Goal: Find specific page/section: Find specific page/section

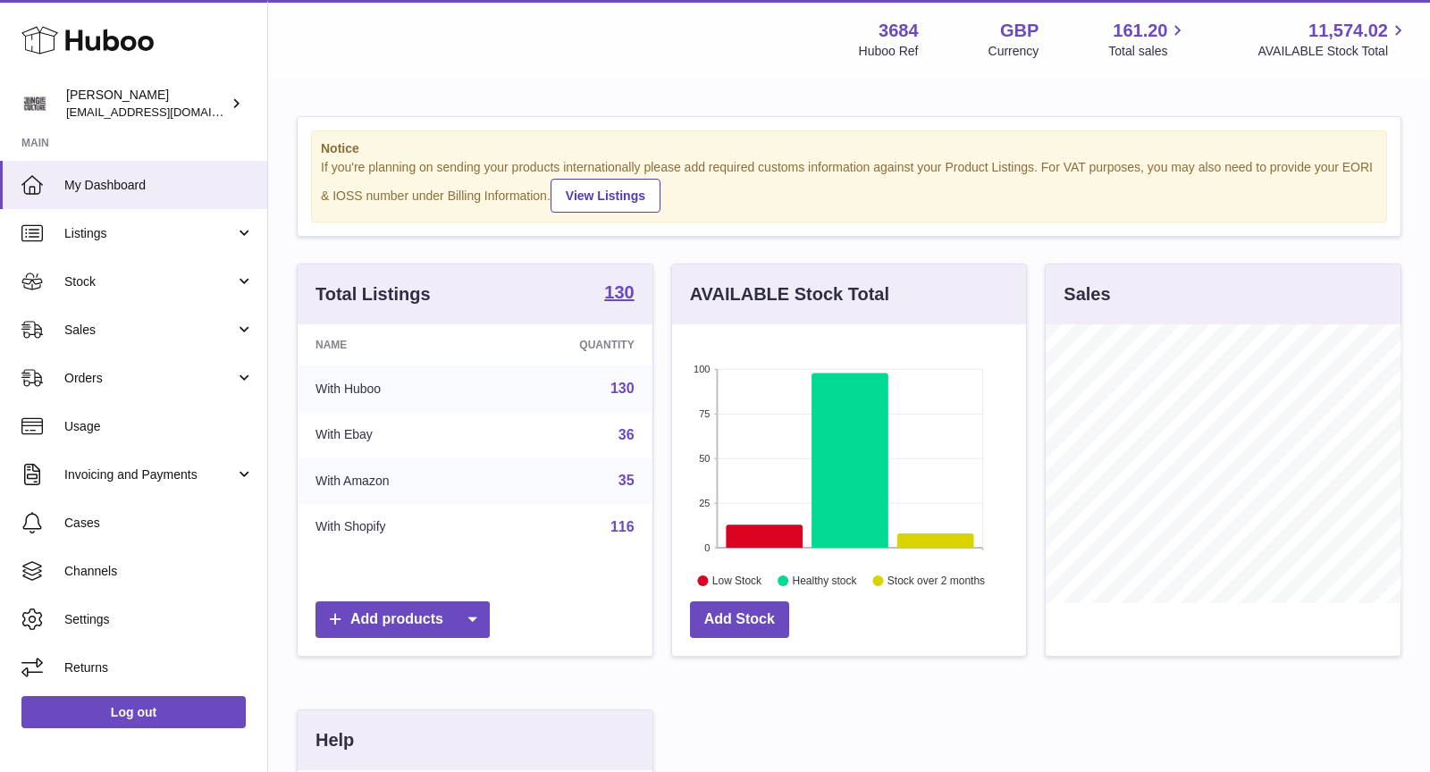
scroll to position [278, 355]
click at [111, 339] on link "Sales" at bounding box center [133, 330] width 267 height 48
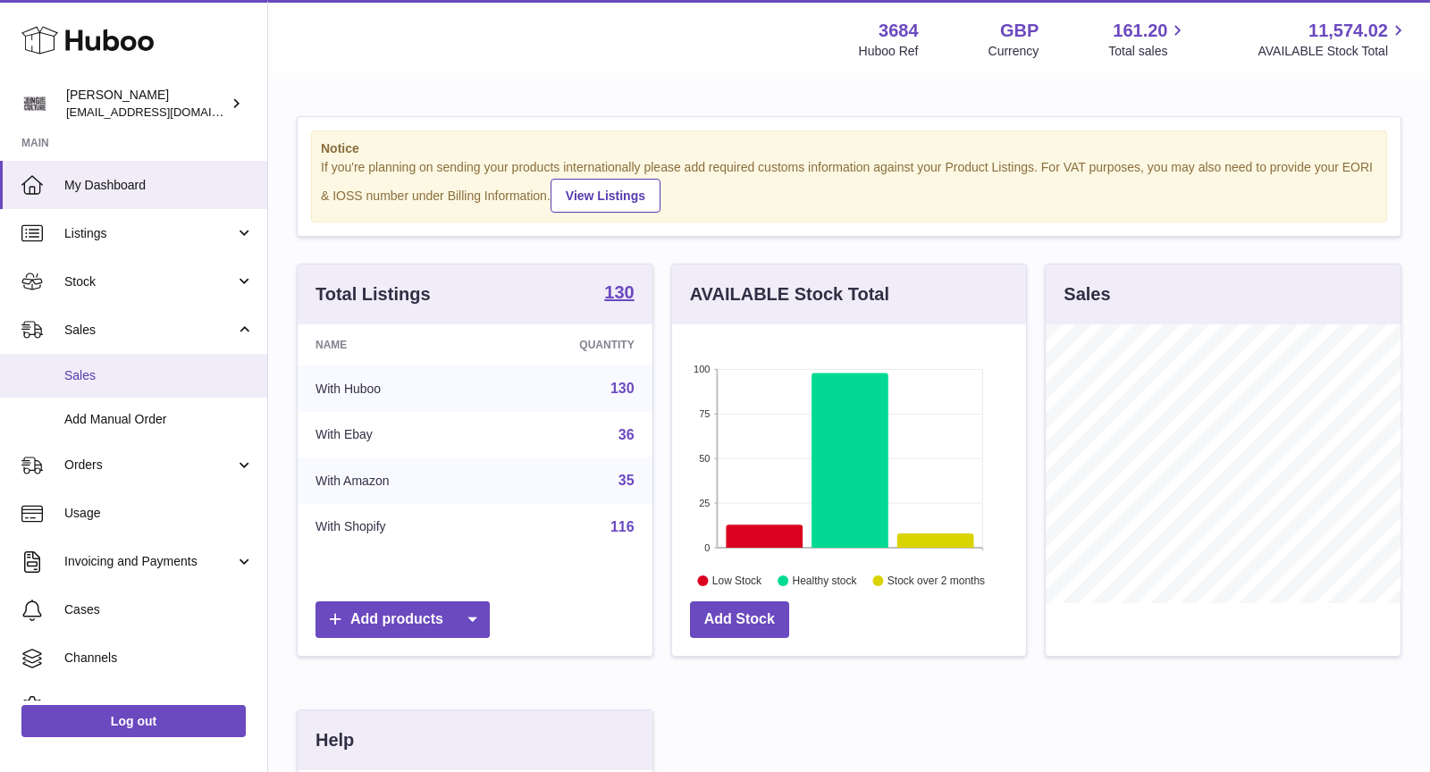
click at [133, 375] on span "Sales" at bounding box center [159, 375] width 190 height 17
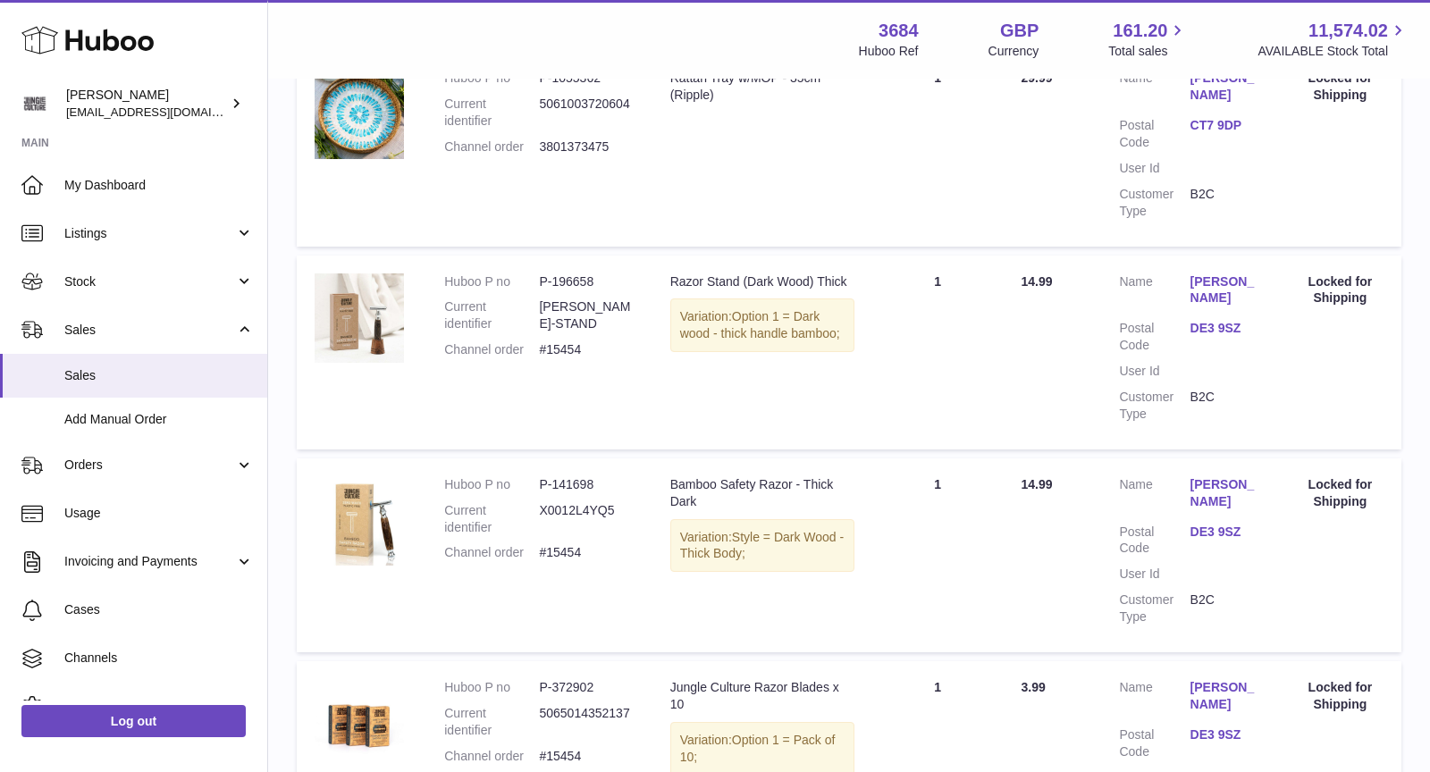
scroll to position [938, 0]
